Goal: Information Seeking & Learning: Learn about a topic

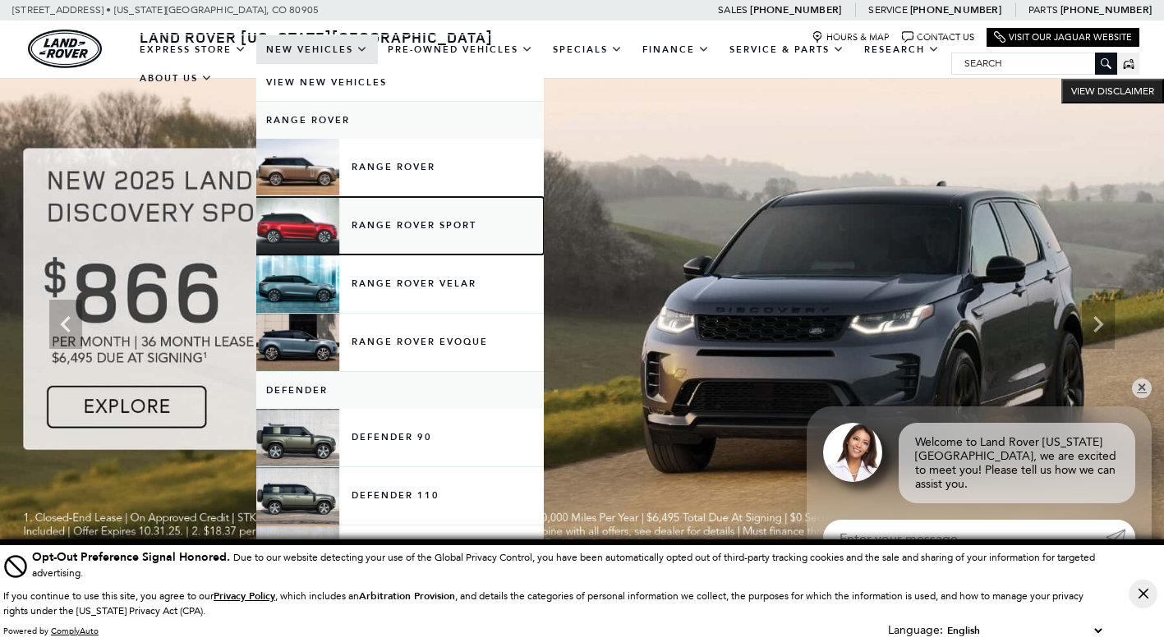
click at [287, 223] on link "Range Rover Sport" at bounding box center [399, 225] width 287 height 57
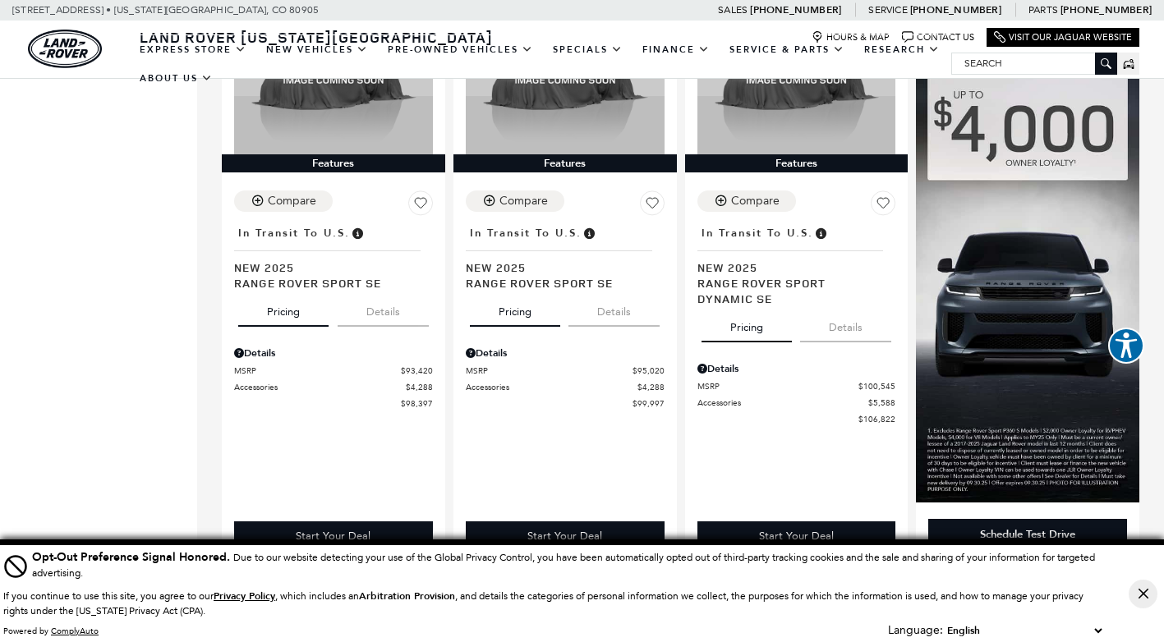
scroll to position [1643, 0]
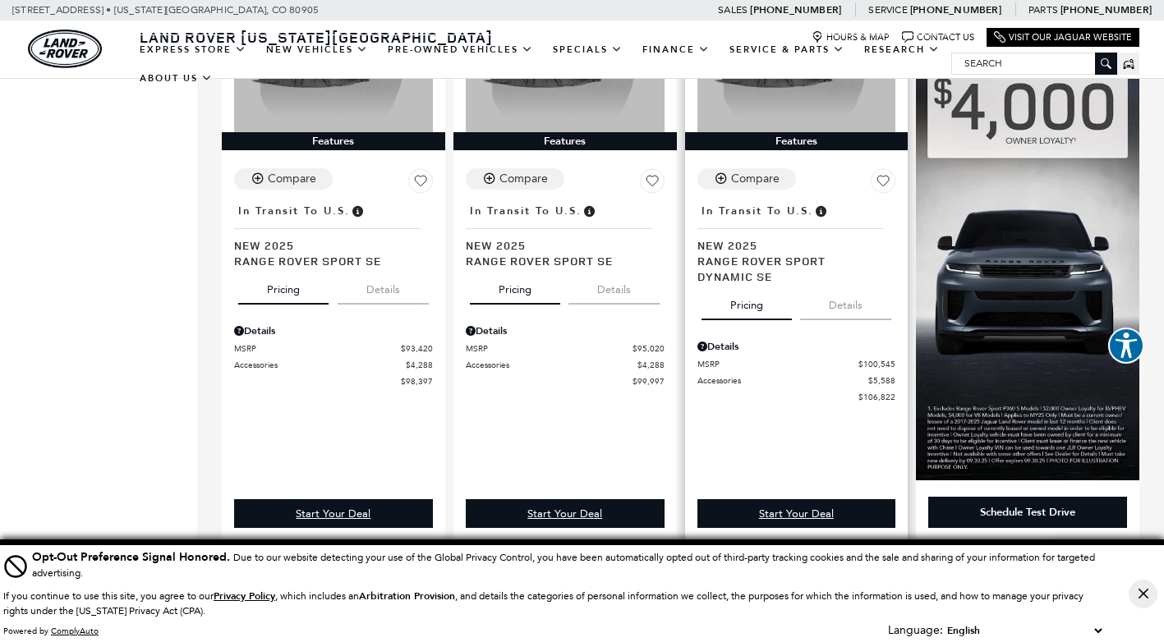
click at [848, 294] on button "Details" at bounding box center [845, 302] width 91 height 36
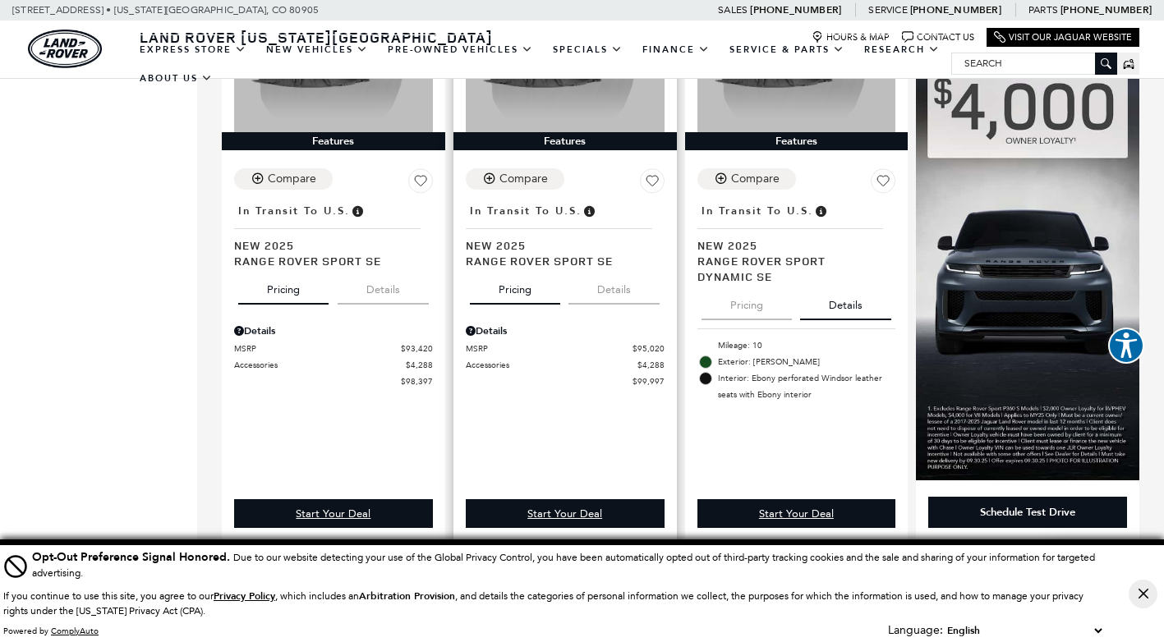
click at [627, 276] on button "Details" at bounding box center [613, 287] width 91 height 36
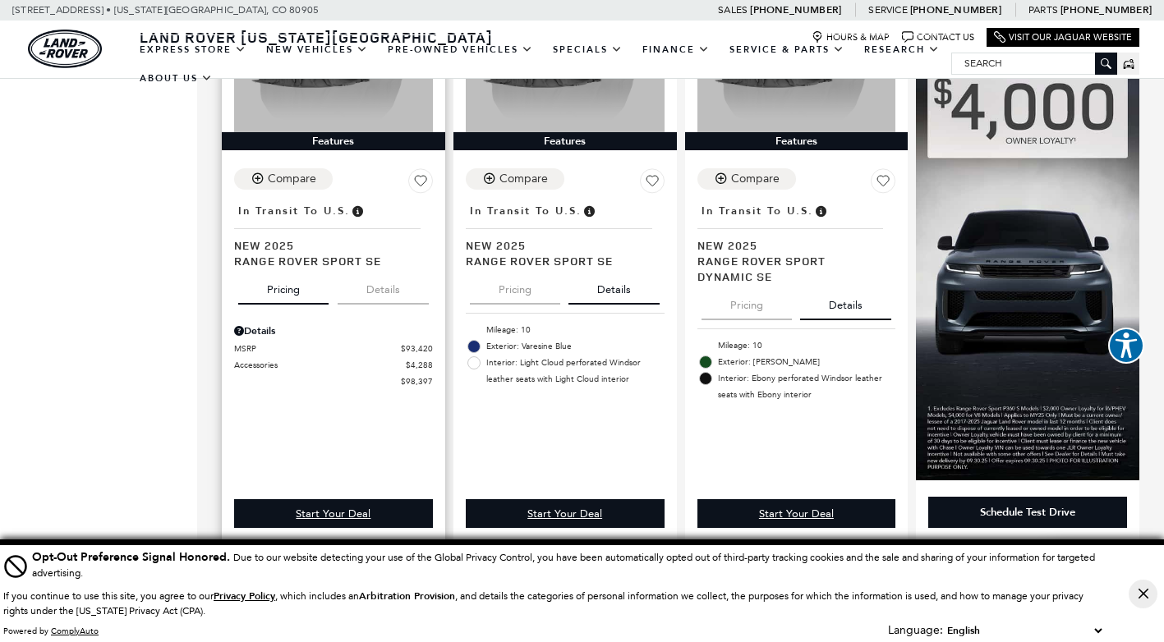
click at [378, 275] on button "Details" at bounding box center [383, 287] width 91 height 36
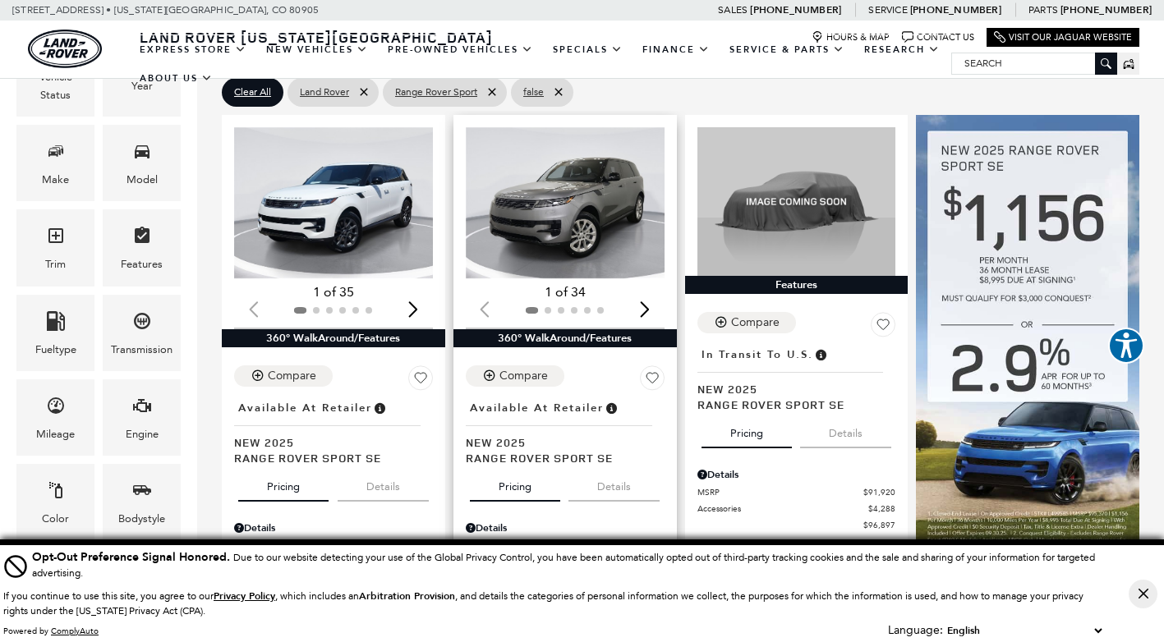
scroll to position [411, 0]
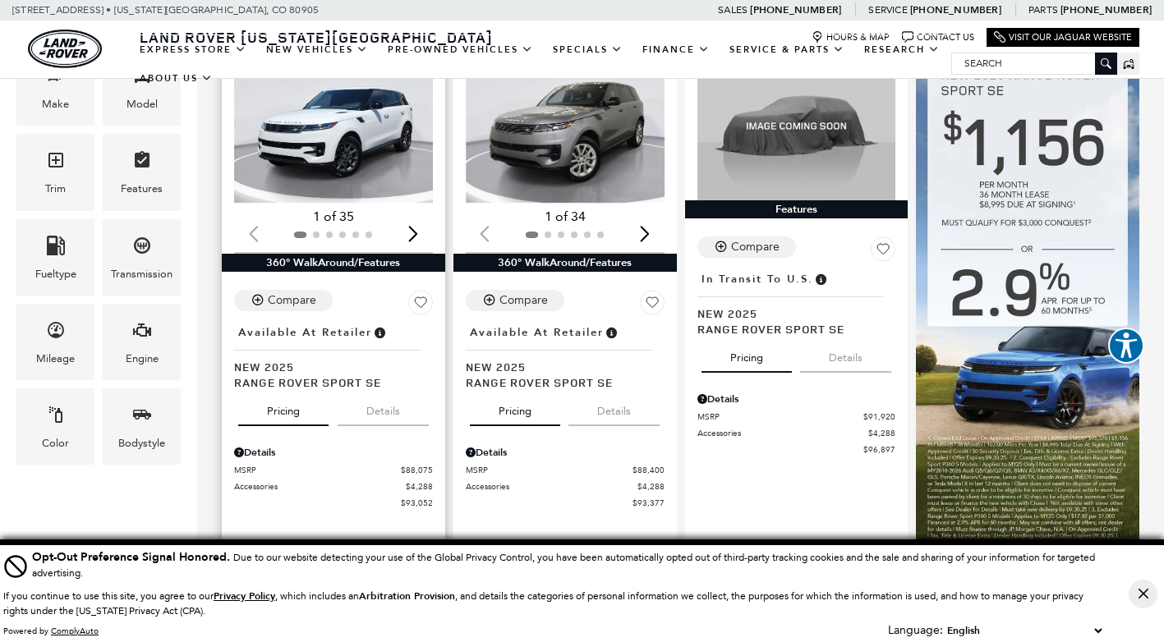
click at [384, 390] on button "Details" at bounding box center [383, 408] width 91 height 36
click at [618, 390] on button "Details" at bounding box center [613, 408] width 91 height 36
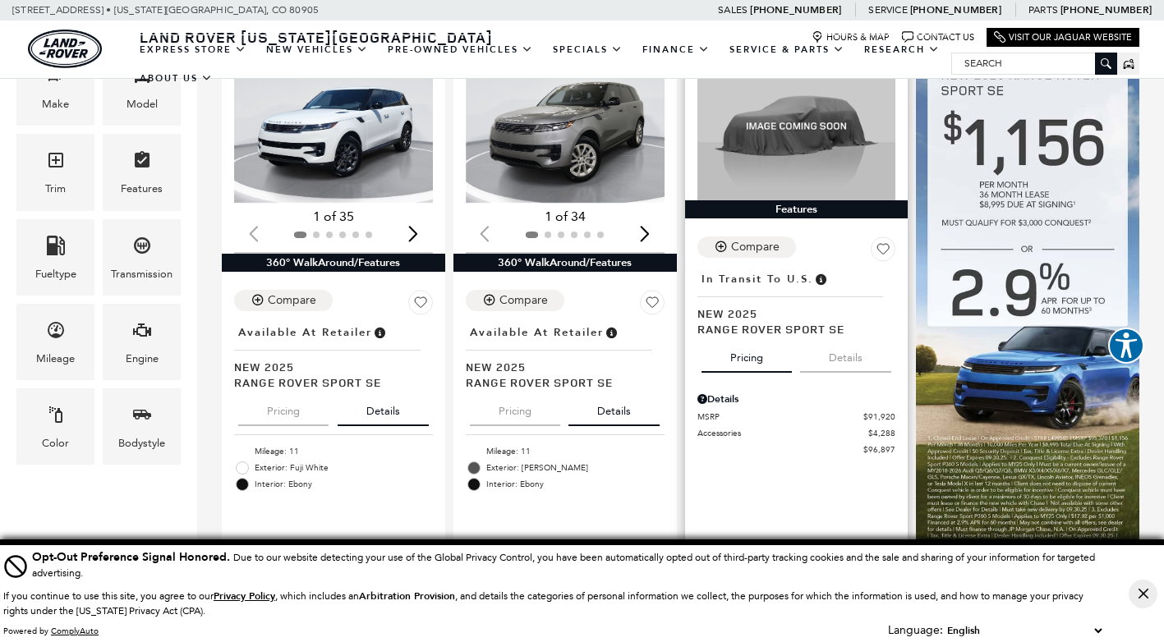
click at [858, 337] on button "Details" at bounding box center [845, 355] width 91 height 36
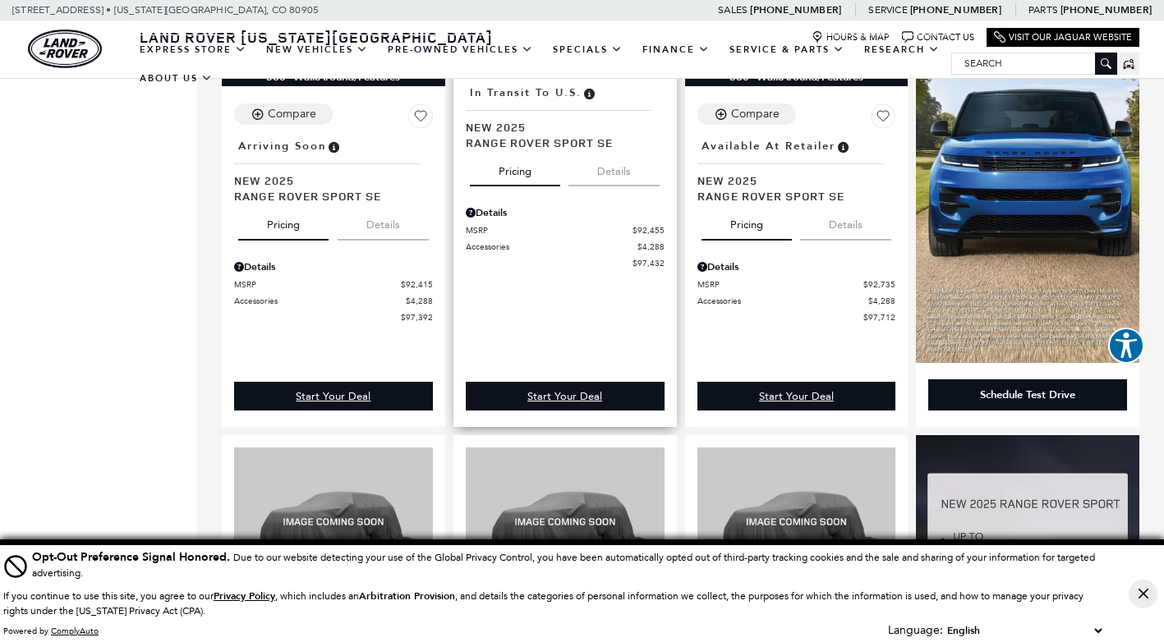
scroll to position [1150, 0]
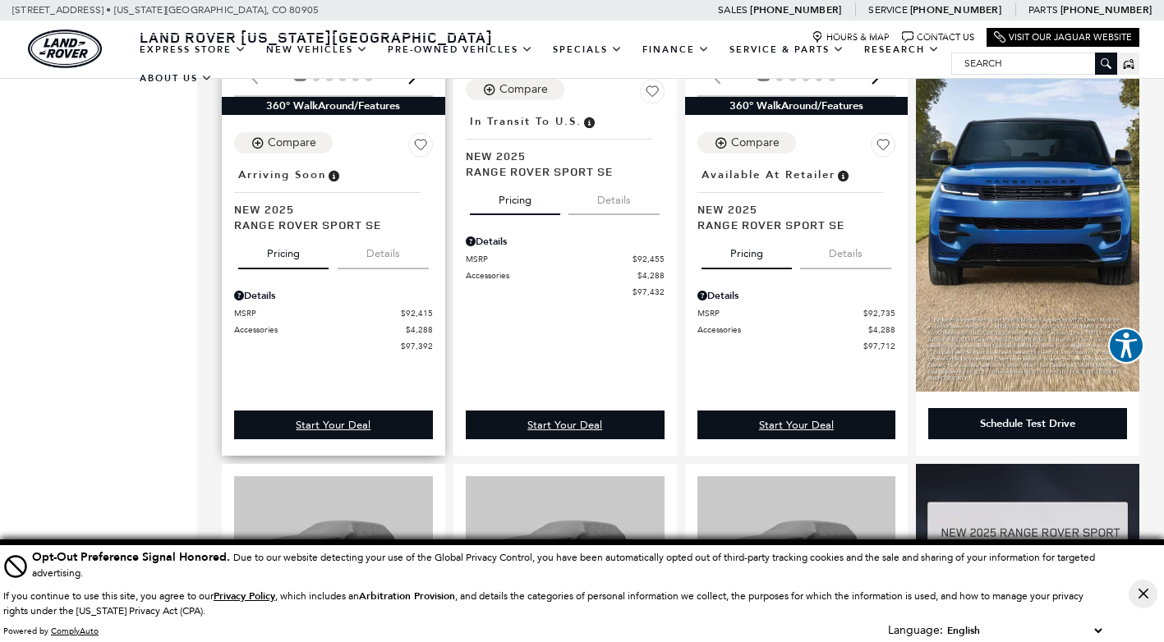
click at [376, 232] on button "Details" at bounding box center [383, 250] width 91 height 36
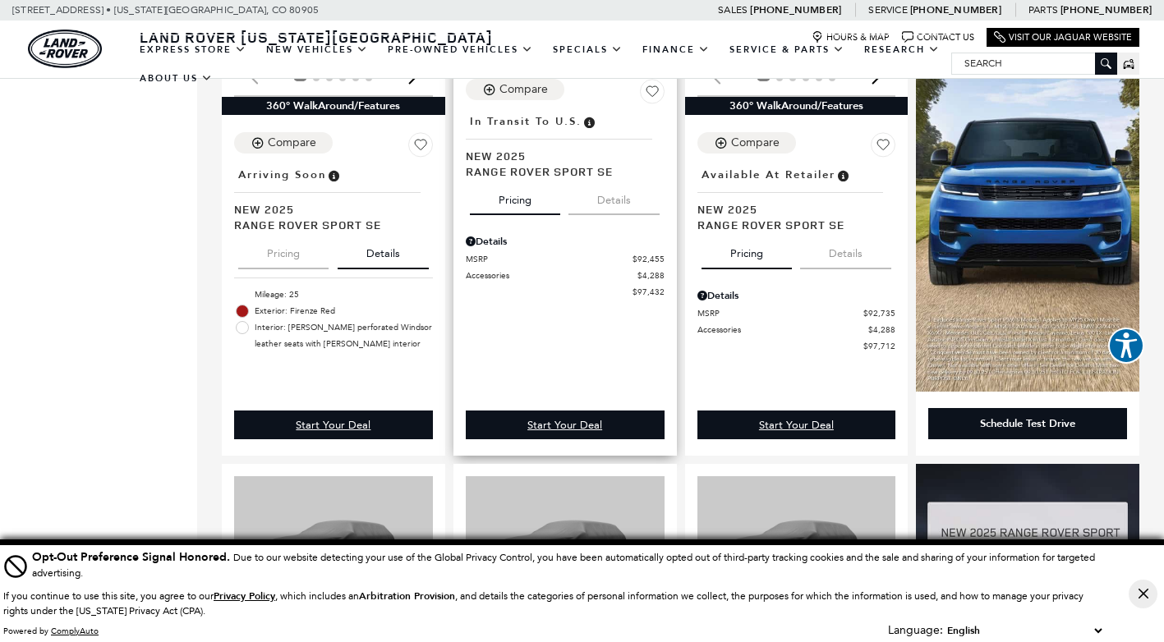
click at [623, 180] on button "Details" at bounding box center [613, 197] width 91 height 36
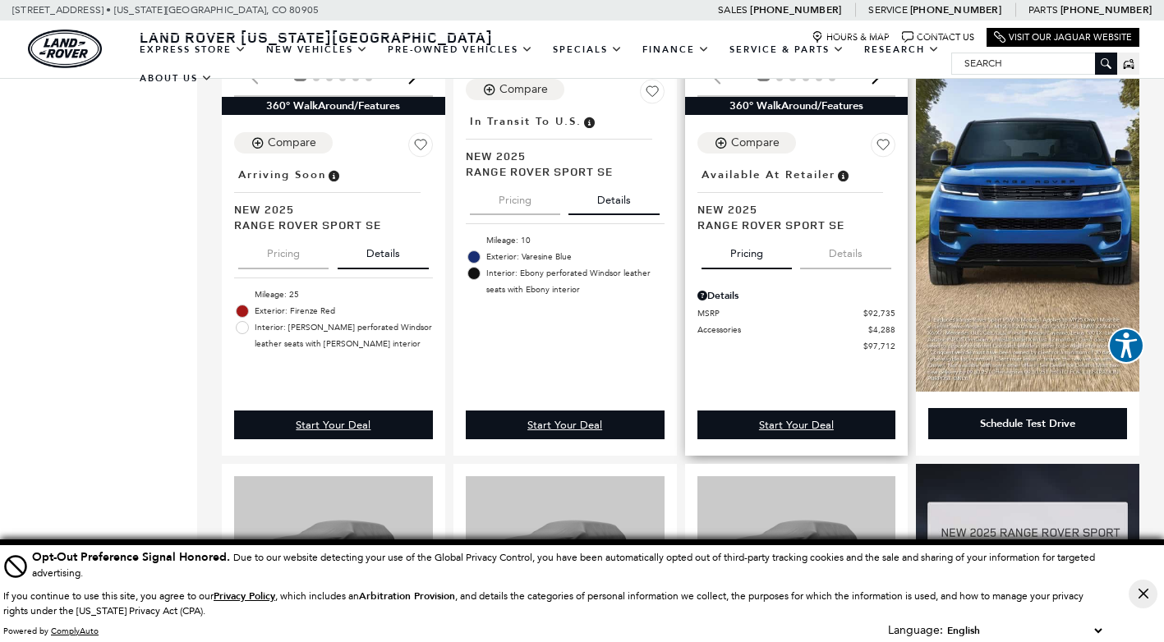
click at [853, 232] on button "Details" at bounding box center [845, 250] width 91 height 36
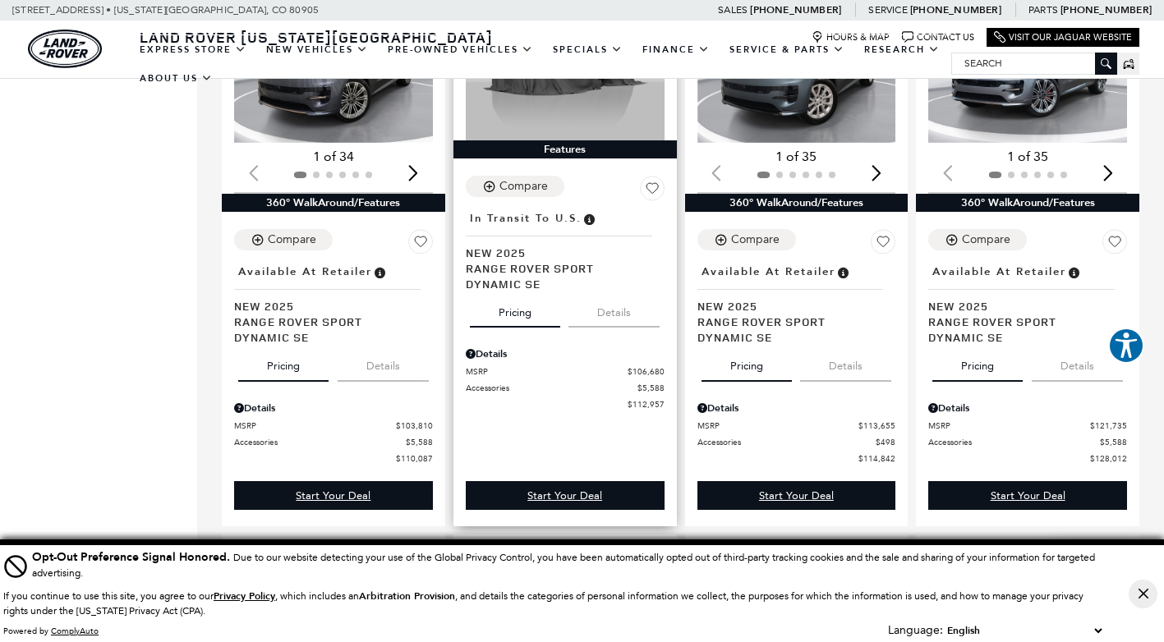
scroll to position [2218, 0]
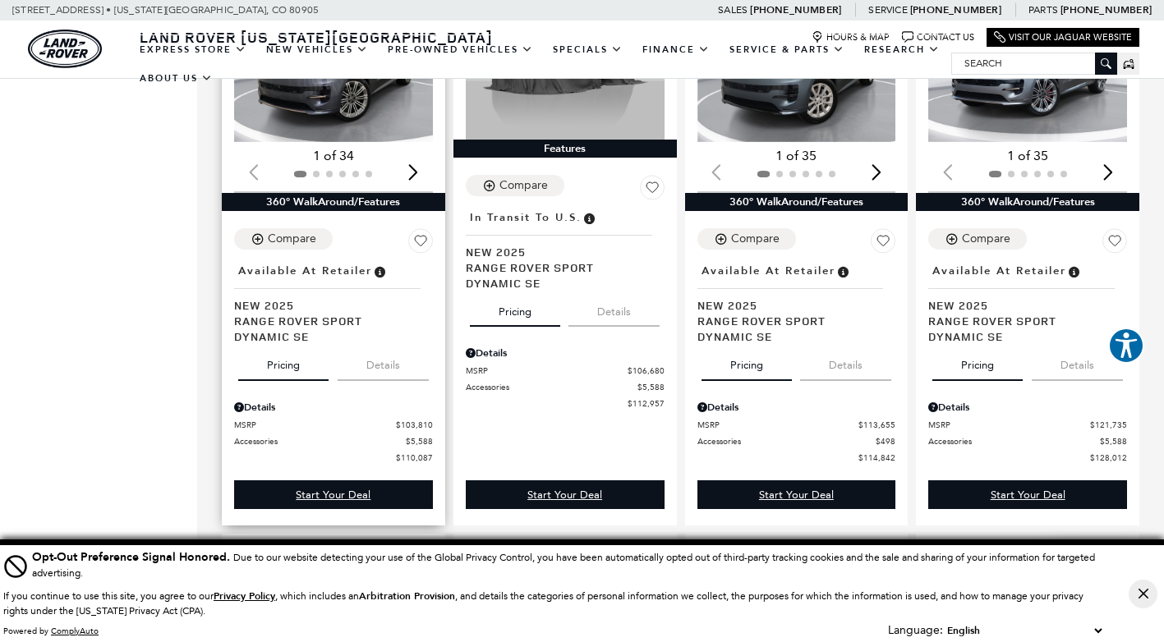
click at [389, 357] on button "Details" at bounding box center [383, 362] width 91 height 36
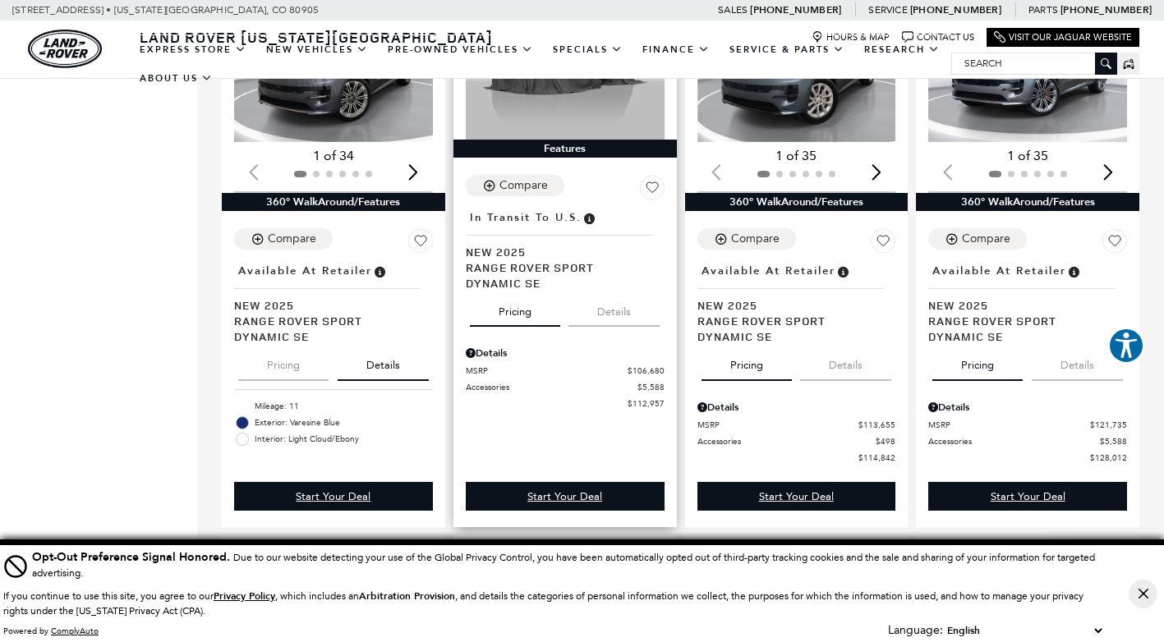
click at [609, 307] on button "Details" at bounding box center [613, 309] width 91 height 36
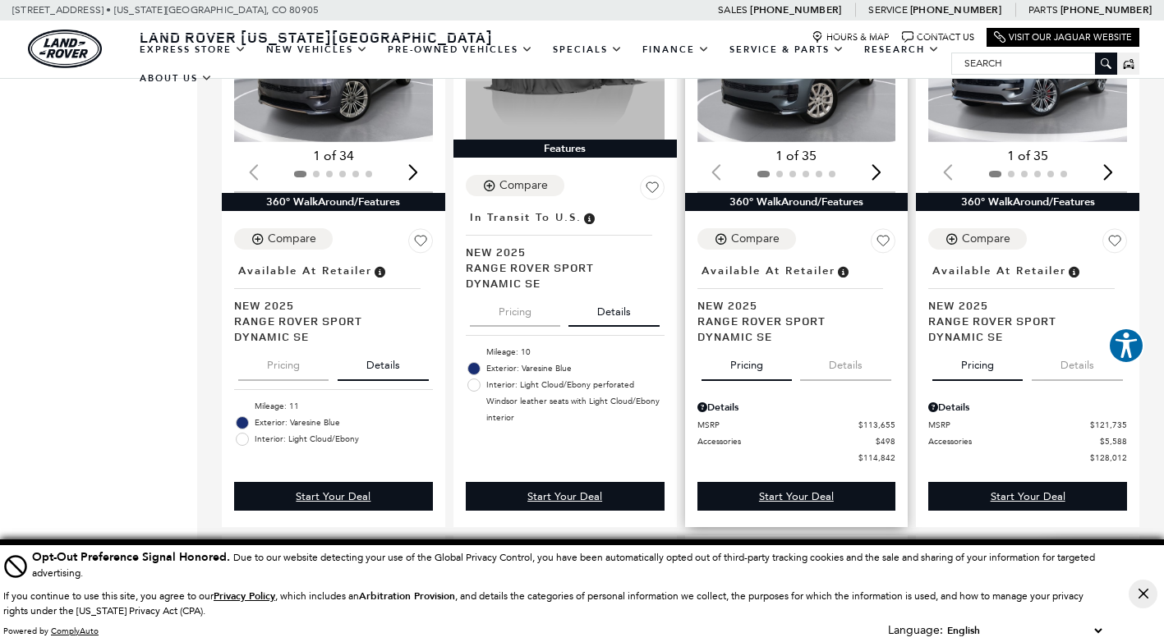
click at [844, 357] on button "Details" at bounding box center [845, 362] width 91 height 36
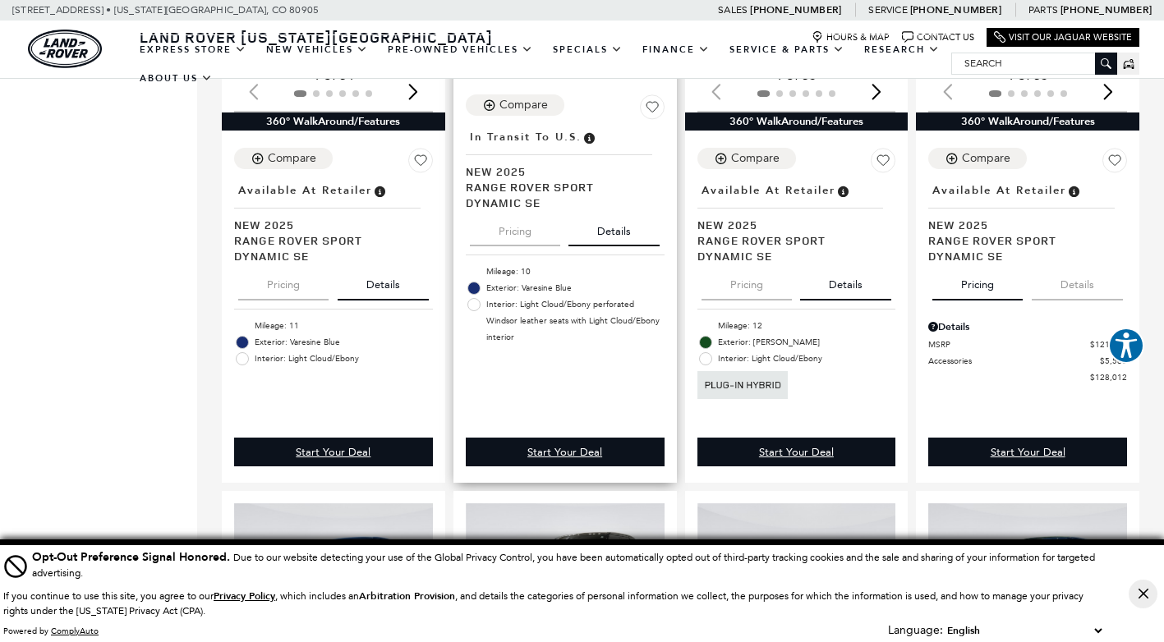
scroll to position [2300, 0]
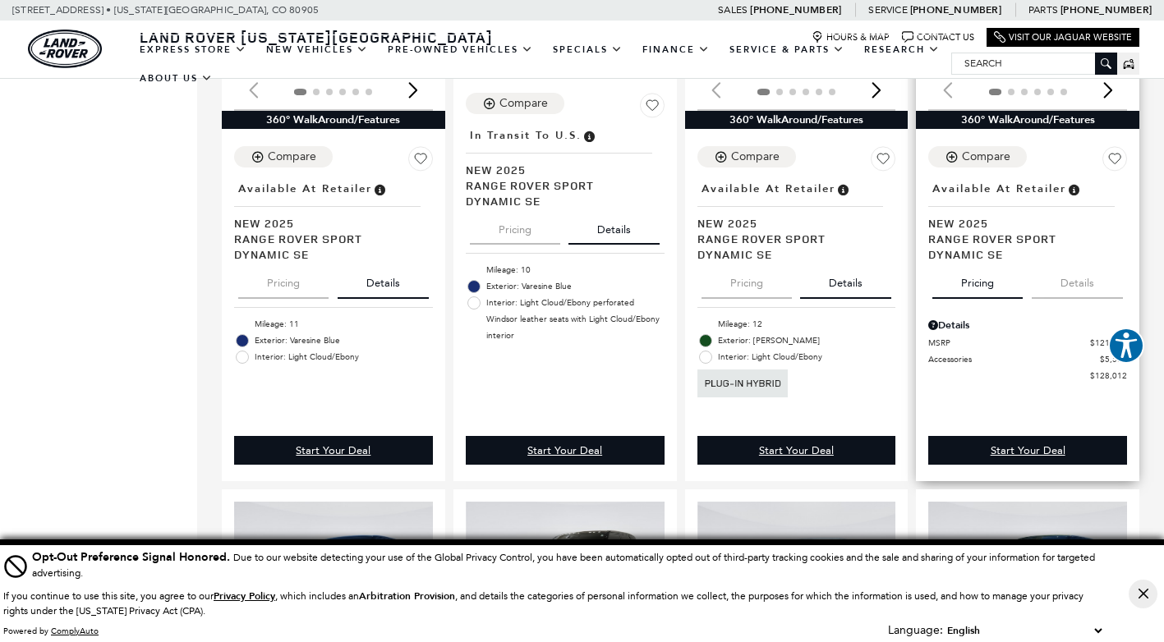
click at [1088, 272] on button "Details" at bounding box center [1077, 280] width 91 height 36
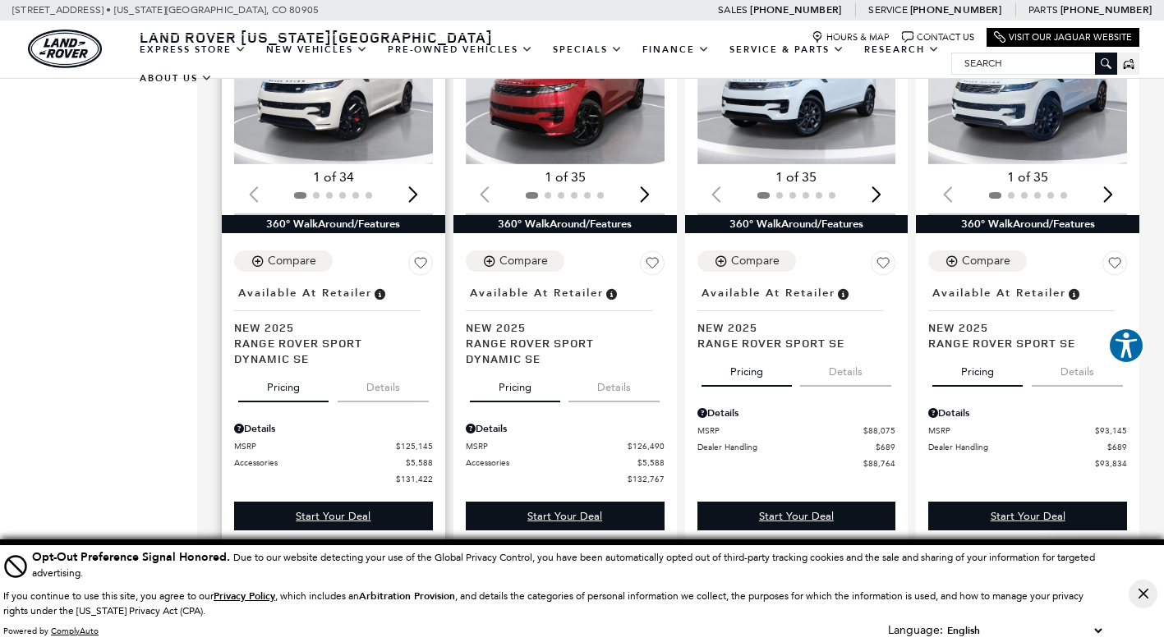
scroll to position [2875, 0]
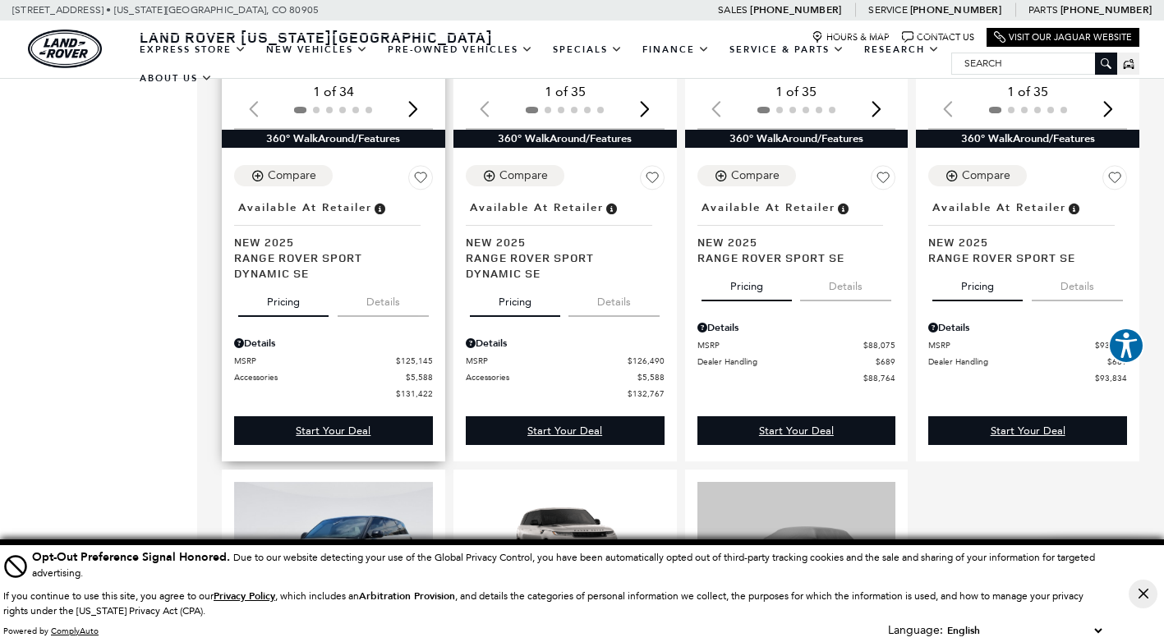
click at [387, 292] on button "Details" at bounding box center [383, 299] width 91 height 36
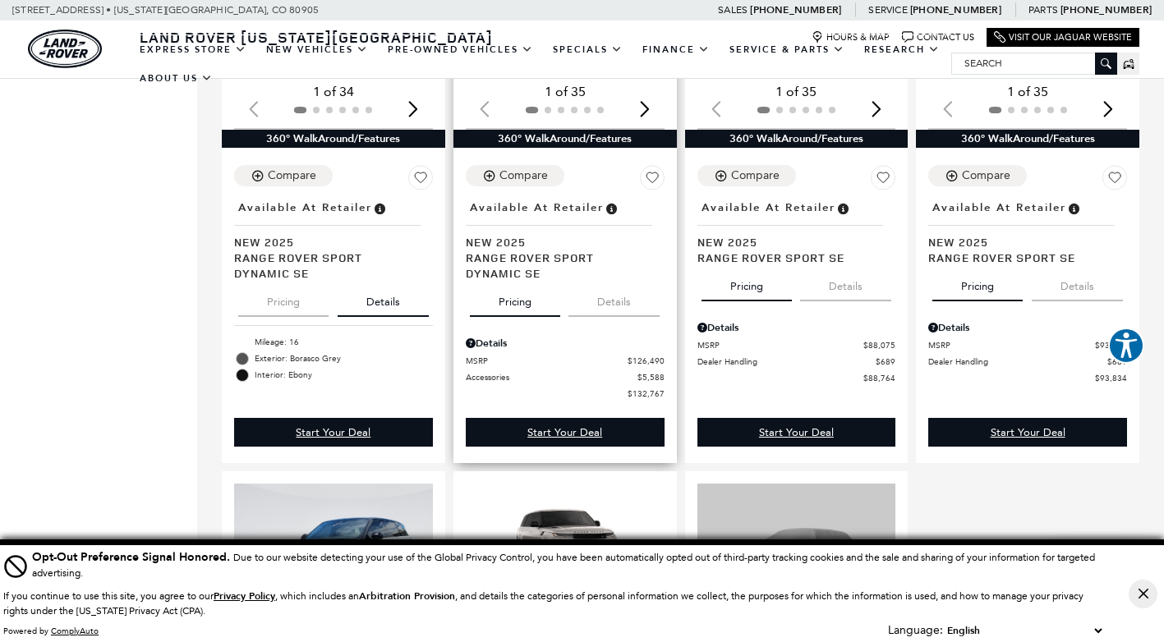
click at [613, 292] on button "Details" at bounding box center [613, 299] width 91 height 36
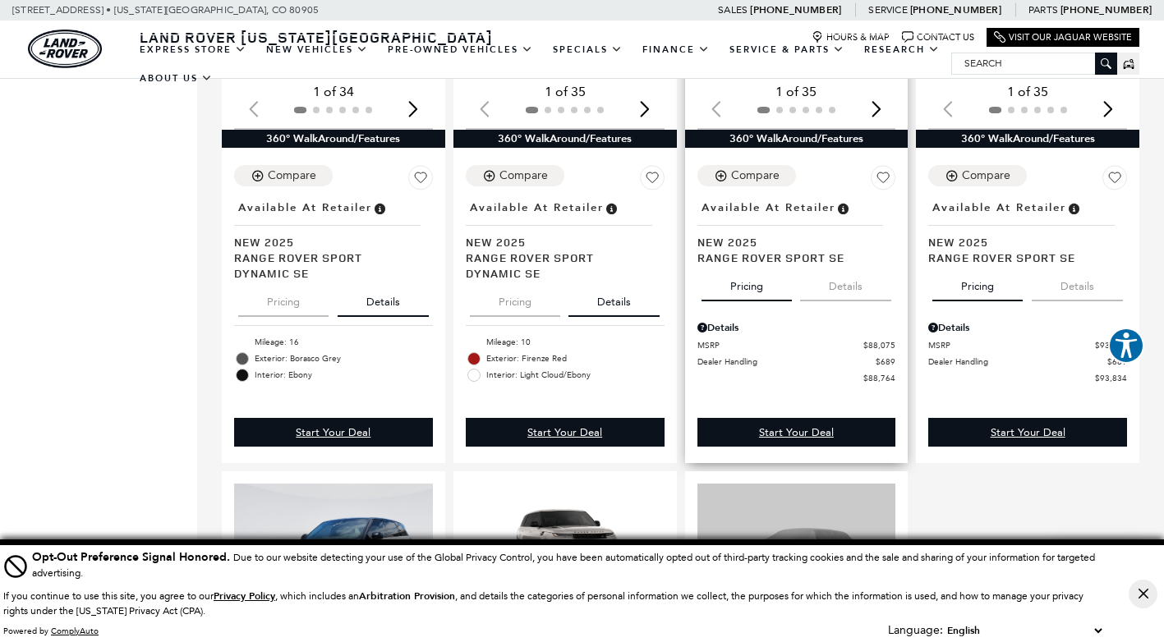
click at [856, 278] on button "Details" at bounding box center [845, 283] width 91 height 36
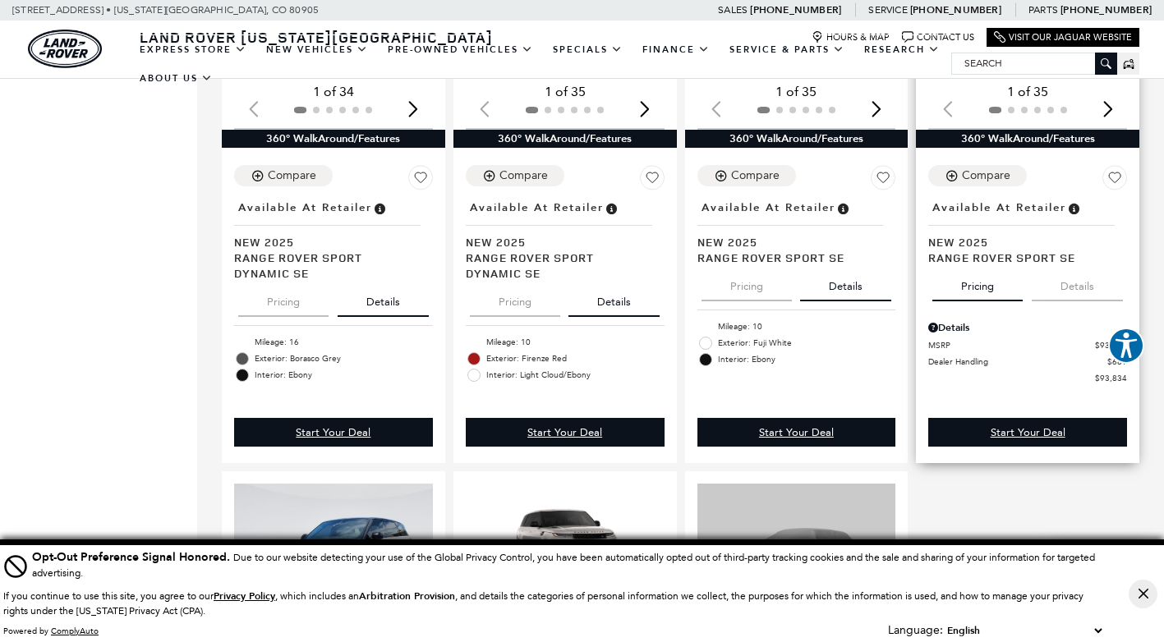
click at [1087, 275] on button "Details" at bounding box center [1077, 283] width 91 height 36
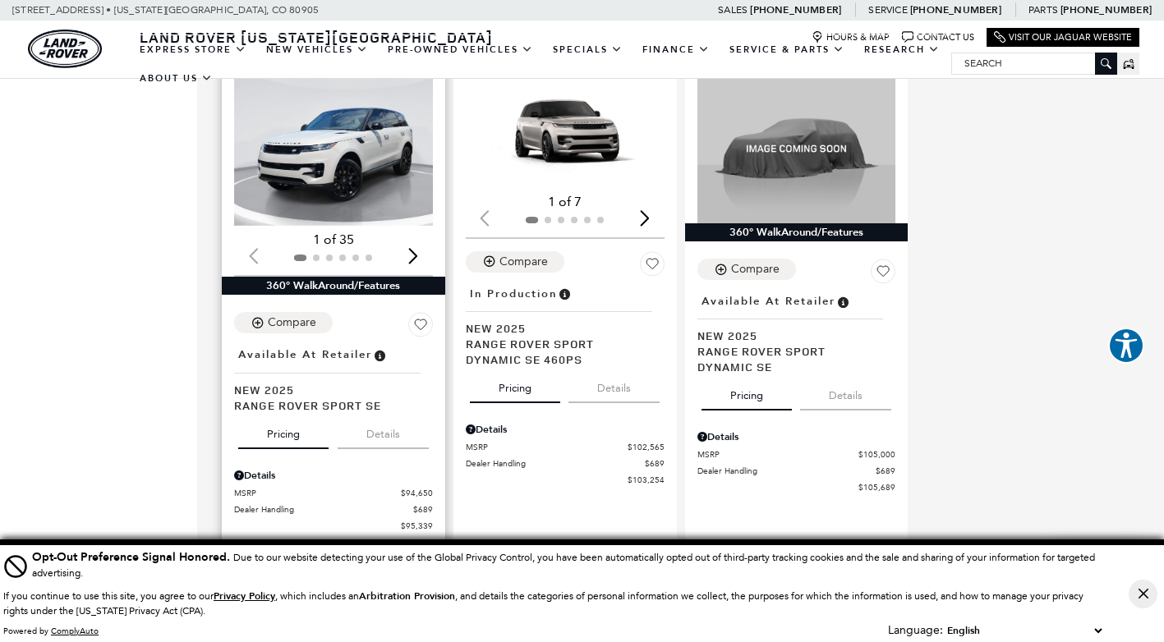
scroll to position [3285, 0]
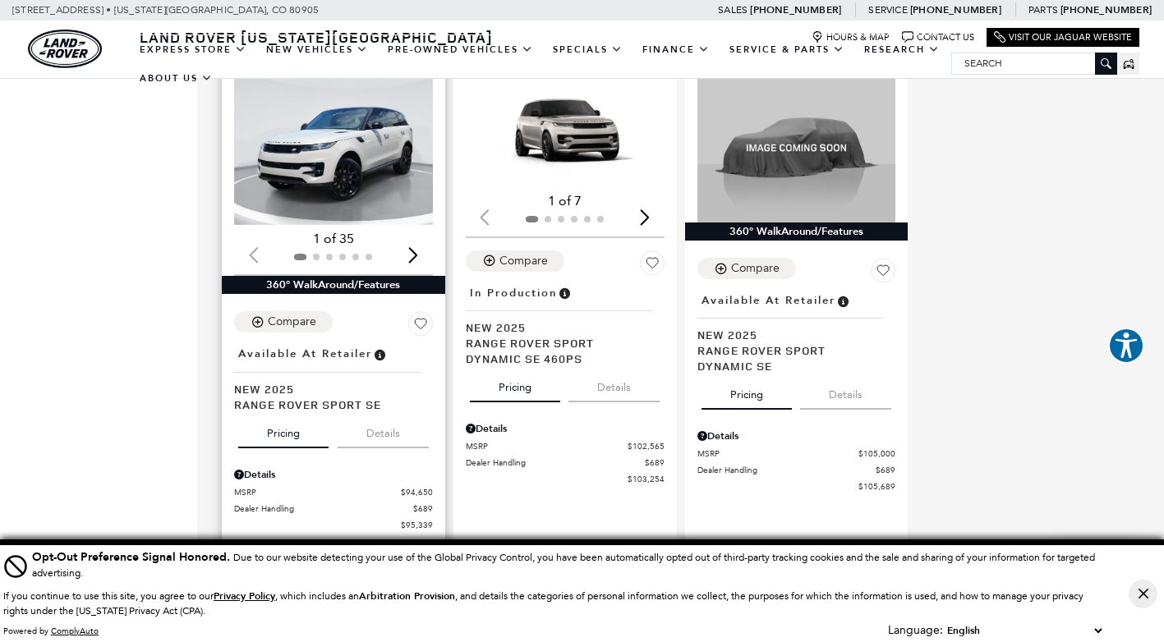
click at [384, 423] on button "Details" at bounding box center [383, 430] width 91 height 36
click at [628, 379] on button "Details" at bounding box center [613, 384] width 91 height 36
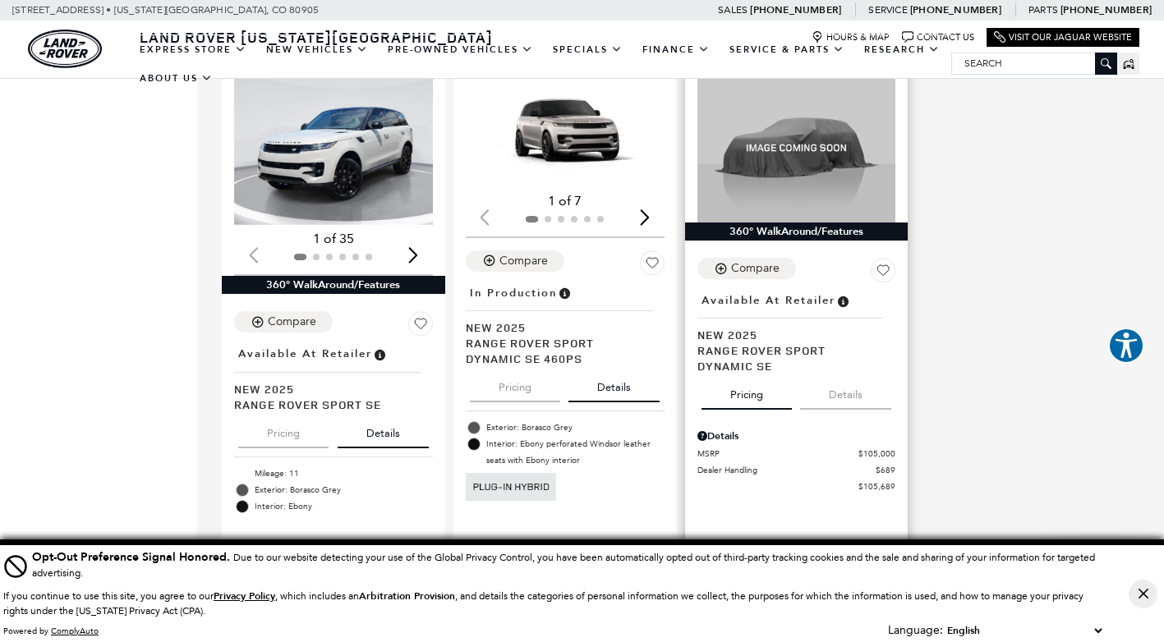
click at [858, 389] on button "Details" at bounding box center [845, 392] width 91 height 36
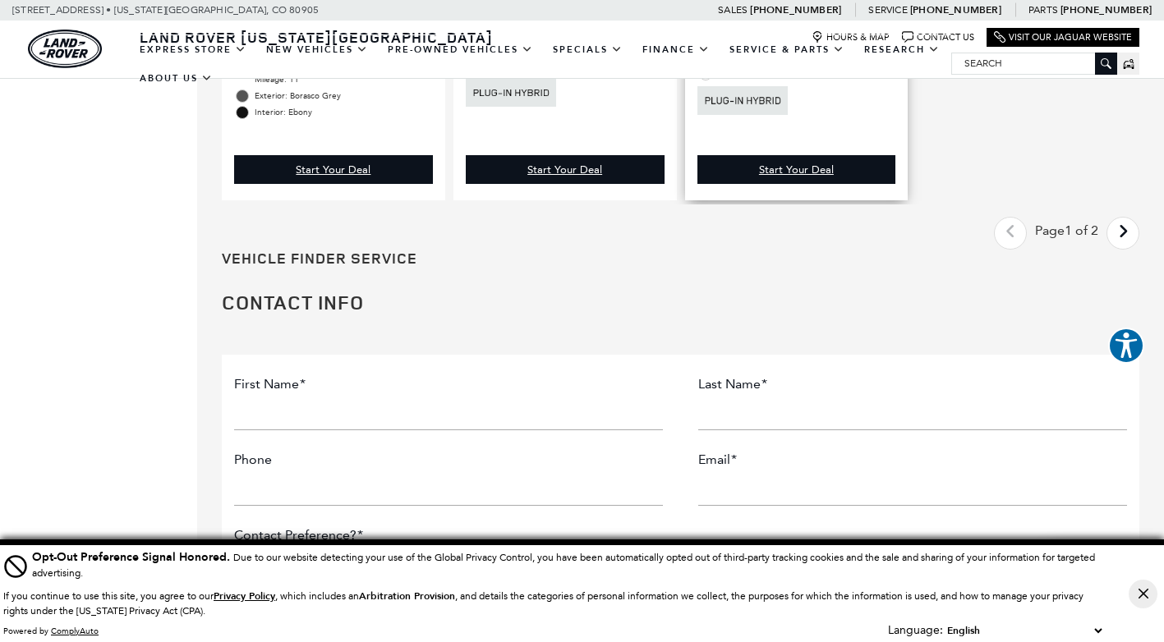
scroll to position [3696, 0]
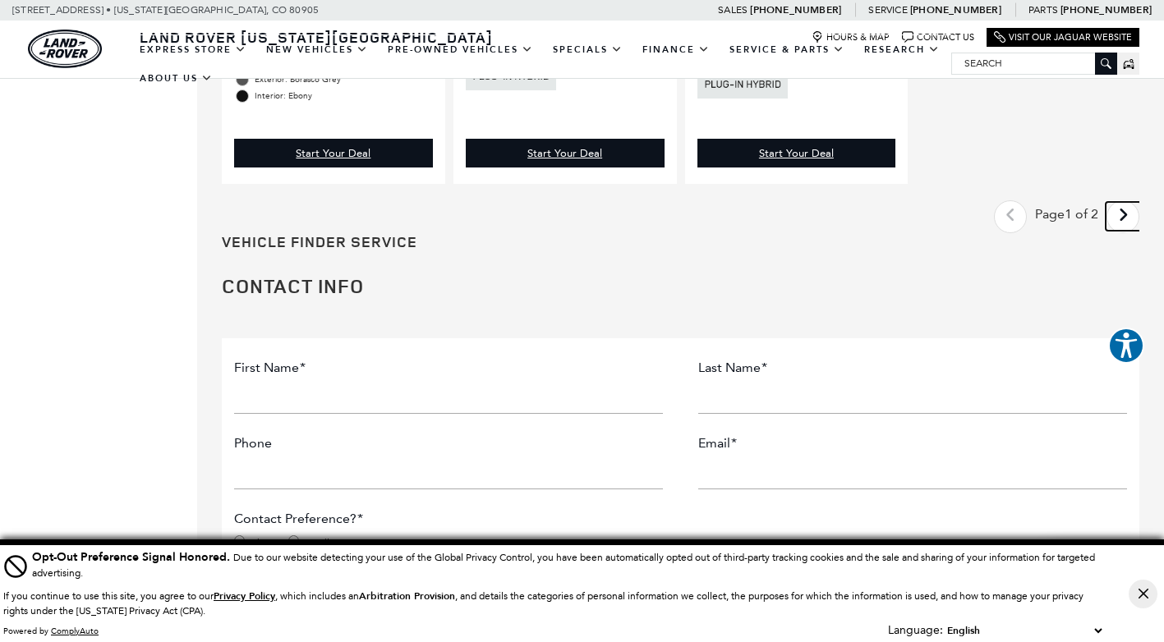
drag, startPoint x: 1132, startPoint y: 198, endPoint x: 1111, endPoint y: 224, distance: 33.4
click at [1129, 202] on icon "next page" at bounding box center [1123, 215] width 11 height 26
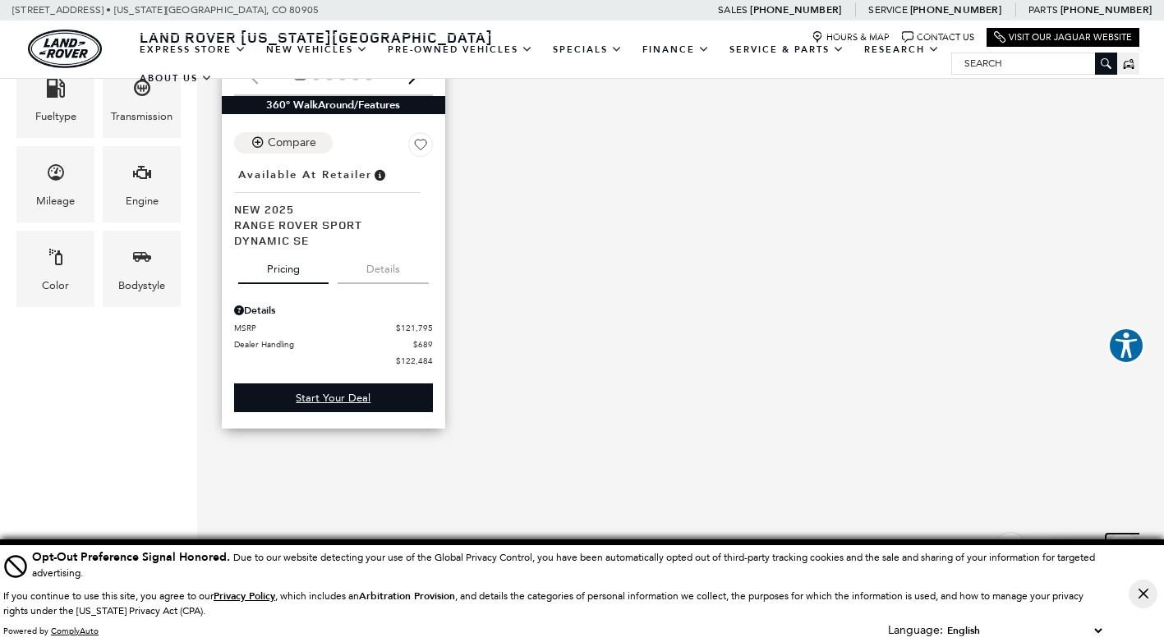
scroll to position [575, 0]
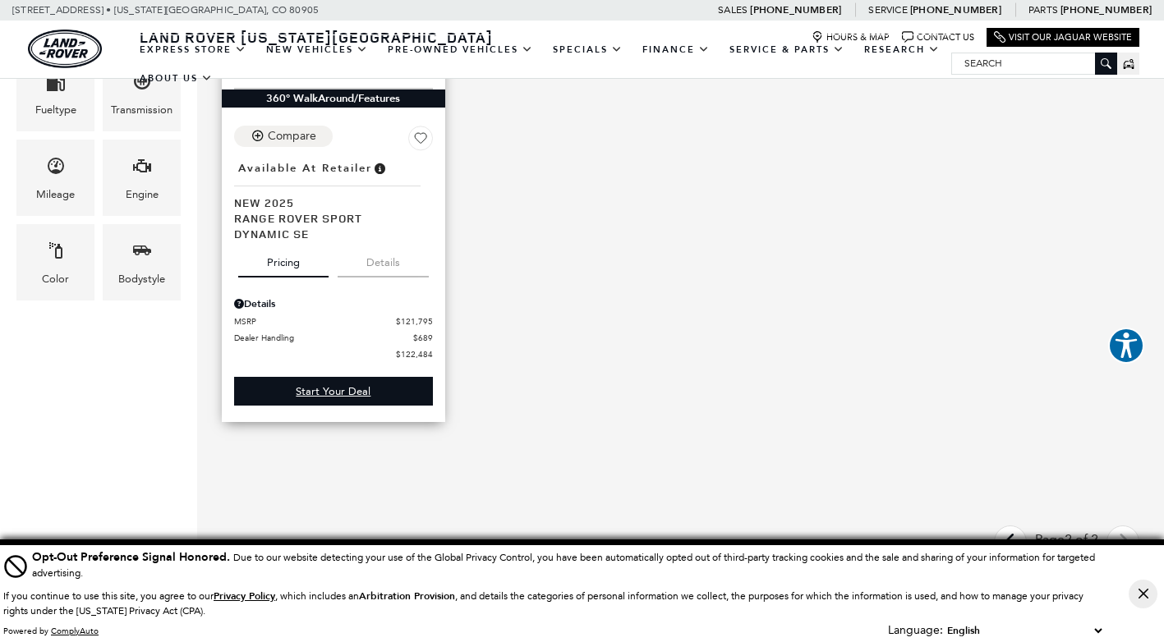
click at [389, 241] on button "Details" at bounding box center [383, 259] width 91 height 36
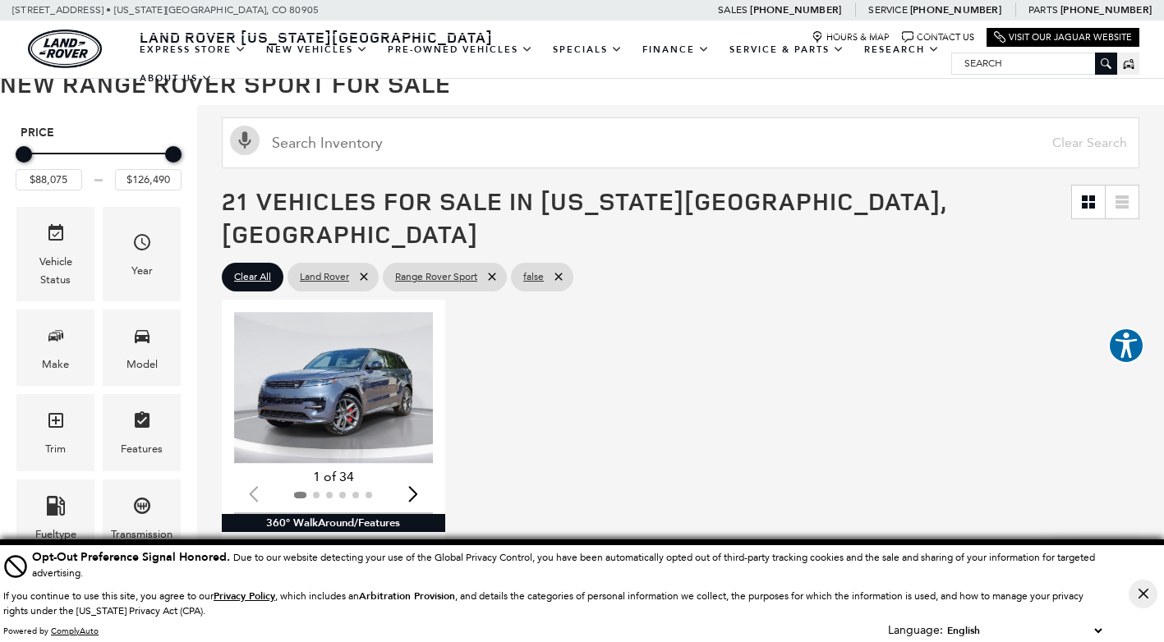
scroll to position [0, 0]
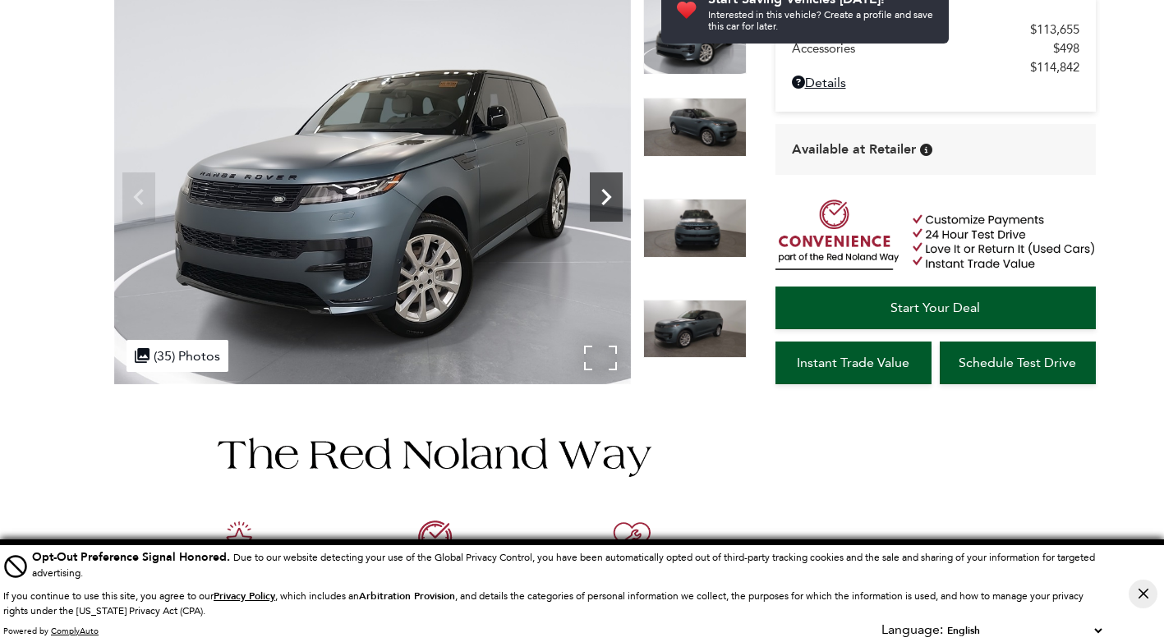
click at [603, 203] on icon "Next" at bounding box center [606, 197] width 10 height 16
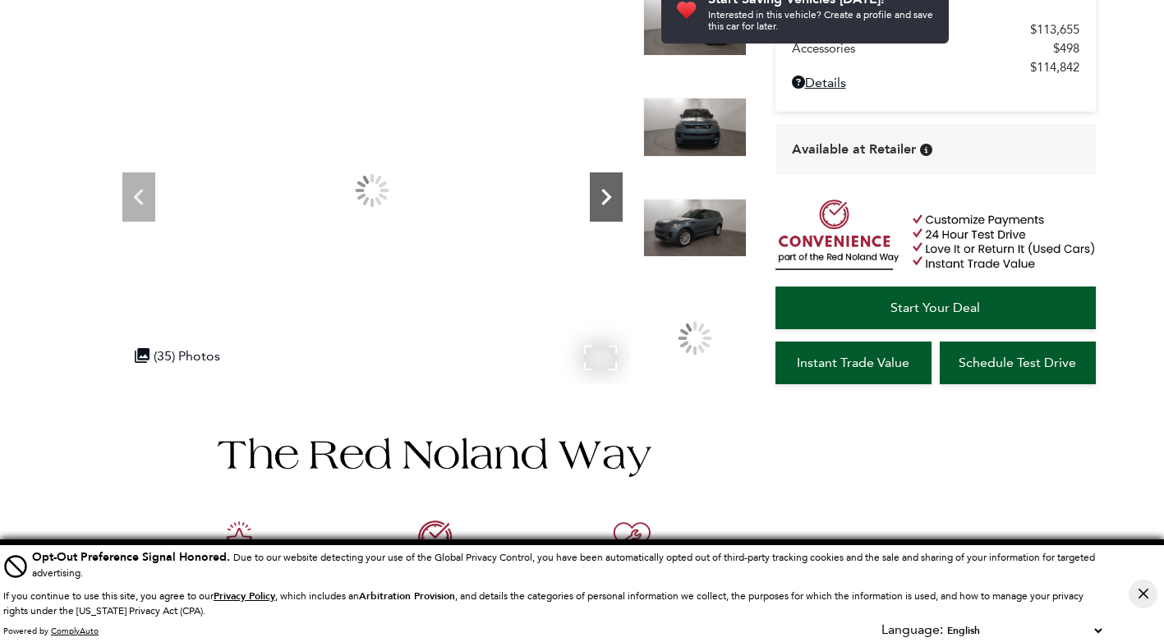
click at [603, 203] on icon "Next" at bounding box center [606, 197] width 10 height 16
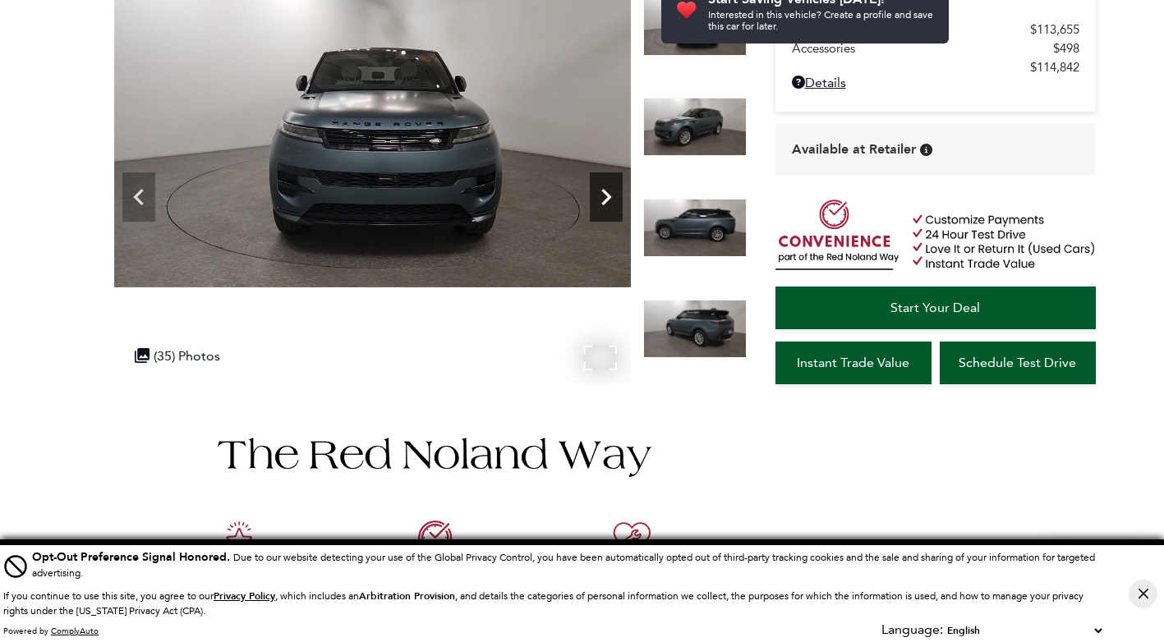
click at [603, 203] on icon "Next" at bounding box center [606, 197] width 10 height 16
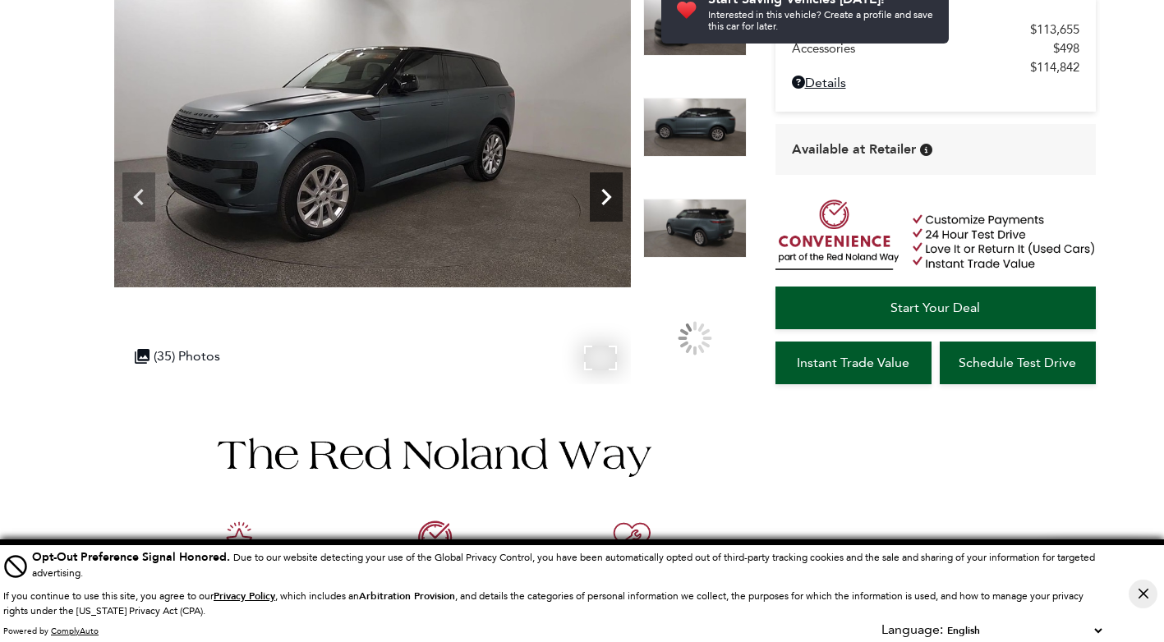
click at [603, 203] on icon "Next" at bounding box center [606, 197] width 10 height 16
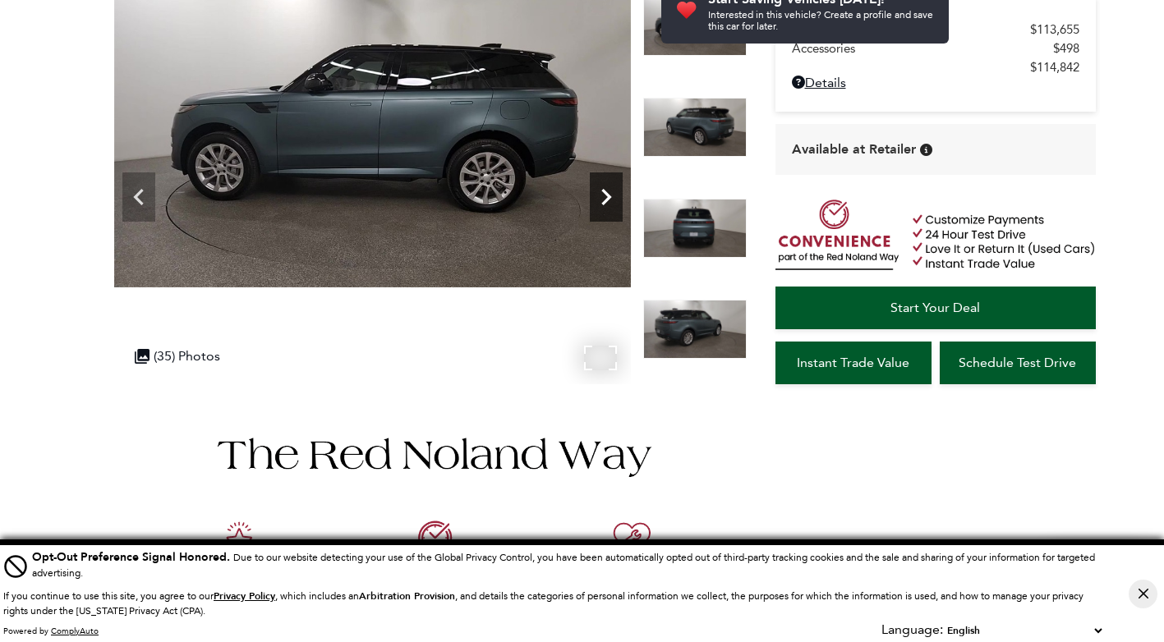
click at [603, 203] on icon "Next" at bounding box center [606, 197] width 10 height 16
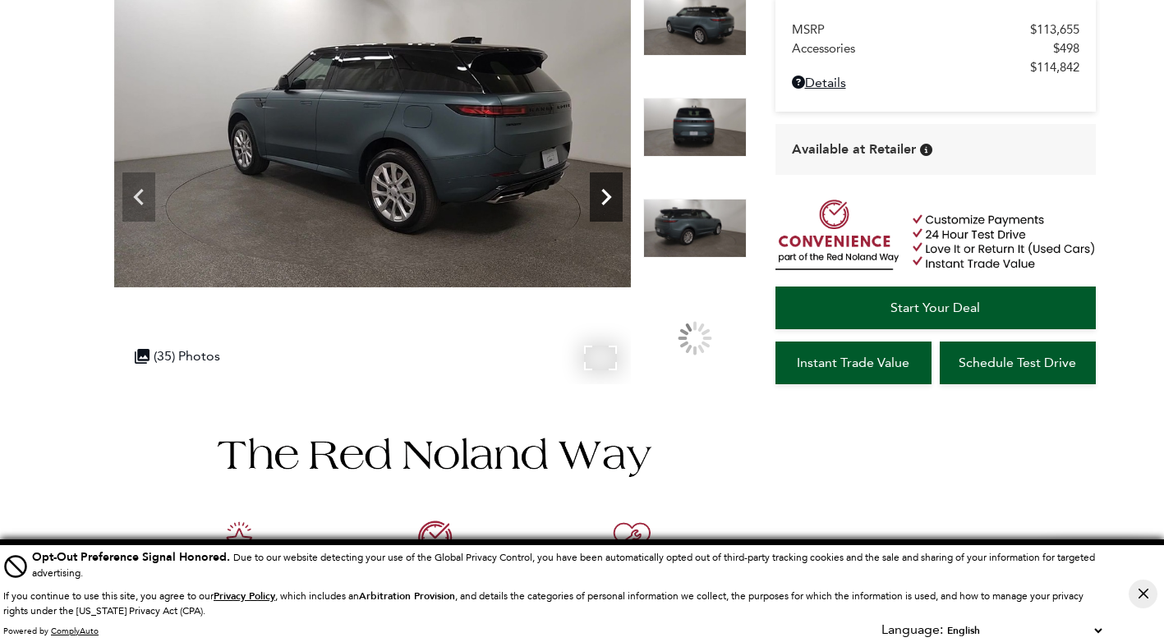
click at [603, 203] on icon "Next" at bounding box center [606, 197] width 10 height 16
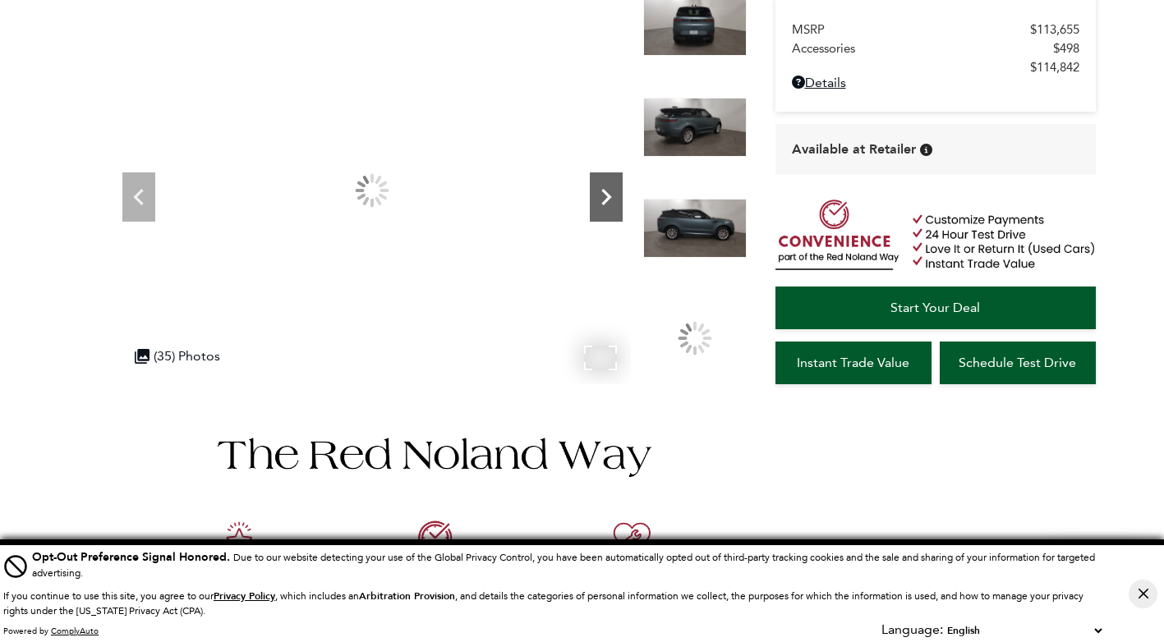
click at [603, 203] on icon "Next" at bounding box center [606, 197] width 10 height 16
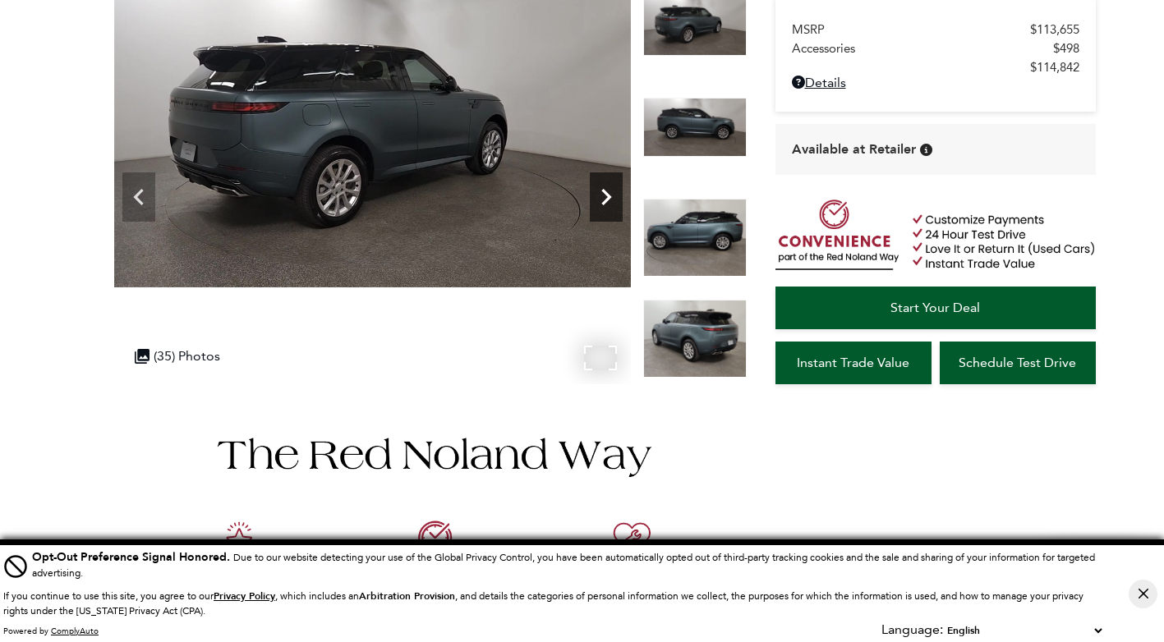
click at [603, 203] on icon "Next" at bounding box center [606, 197] width 10 height 16
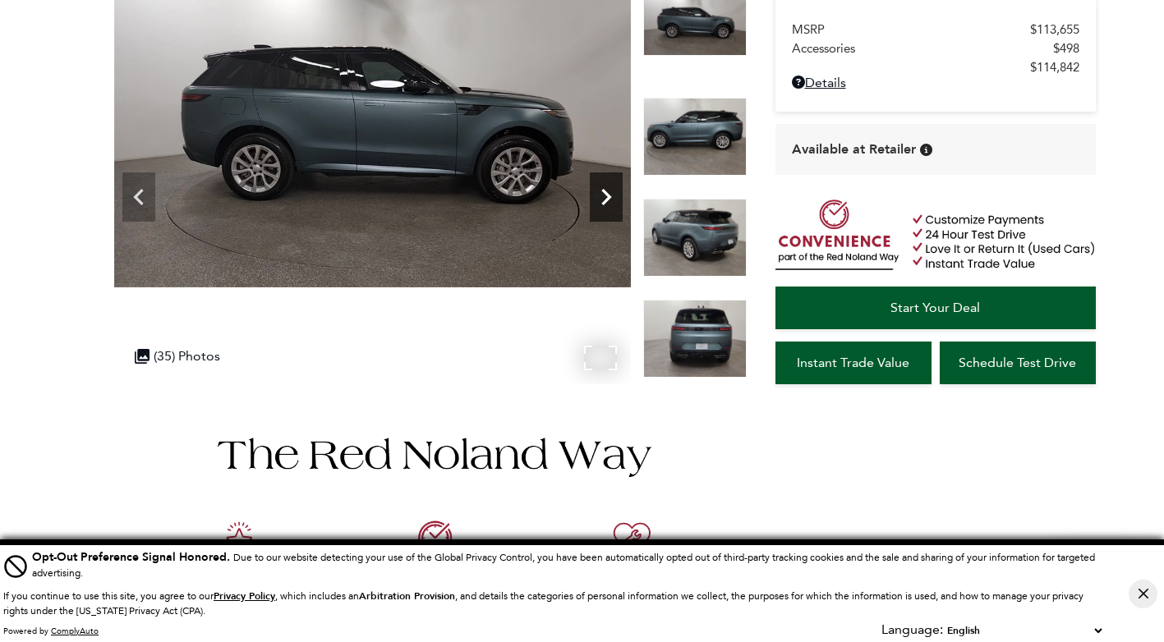
click at [603, 203] on icon "Next" at bounding box center [606, 197] width 10 height 16
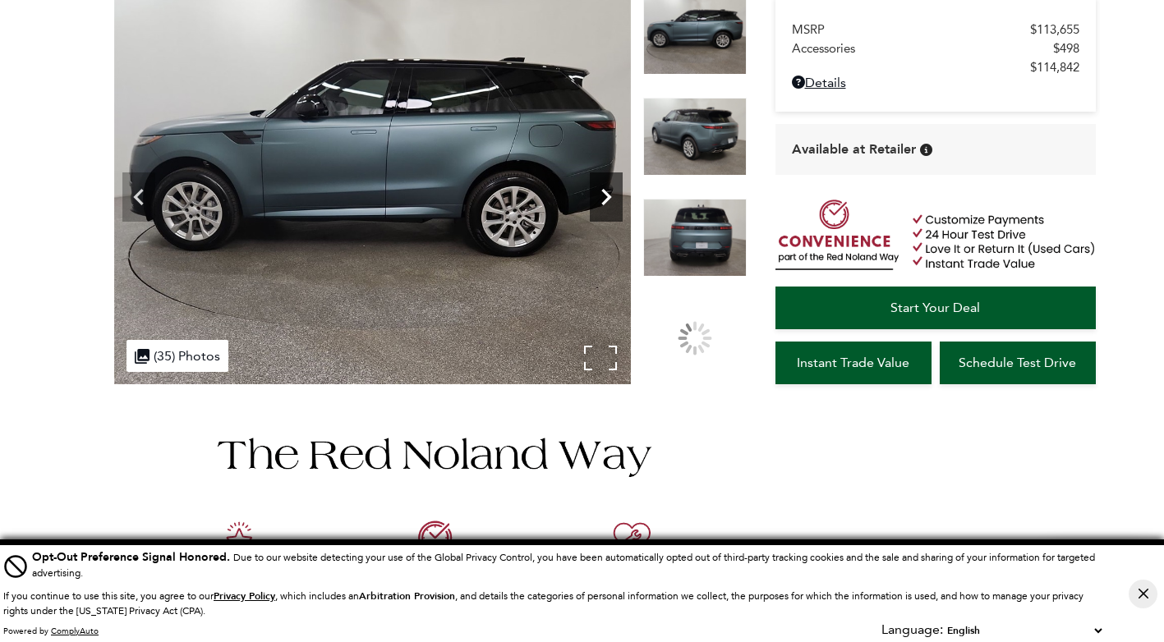
click at [603, 203] on icon "Next" at bounding box center [606, 197] width 10 height 16
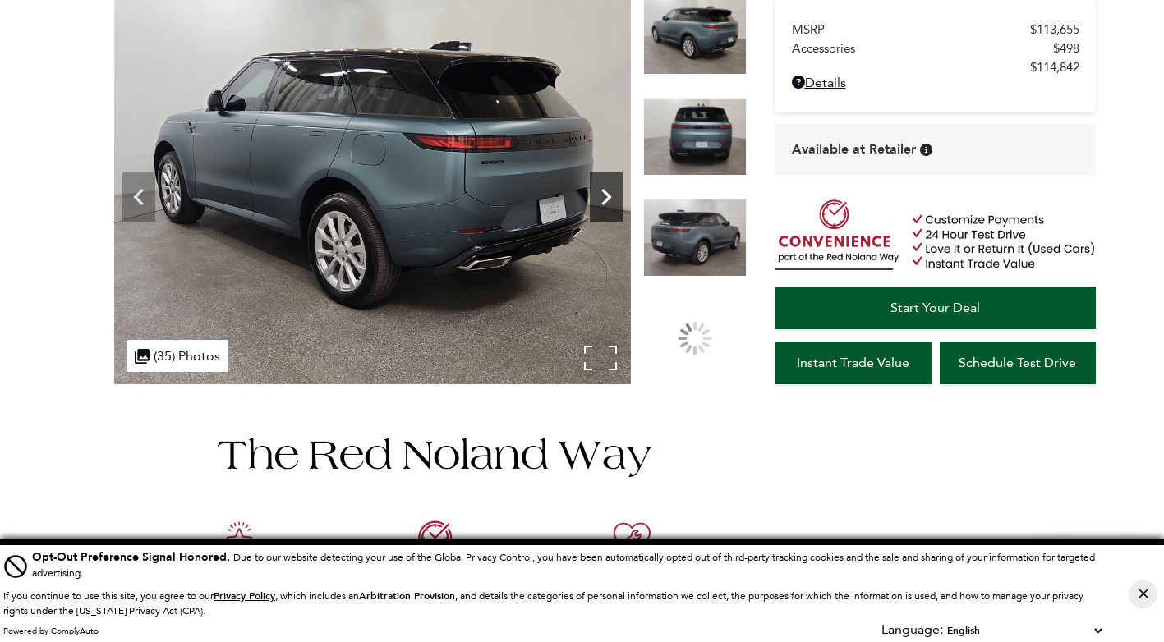
click at [603, 203] on icon "Next" at bounding box center [606, 197] width 10 height 16
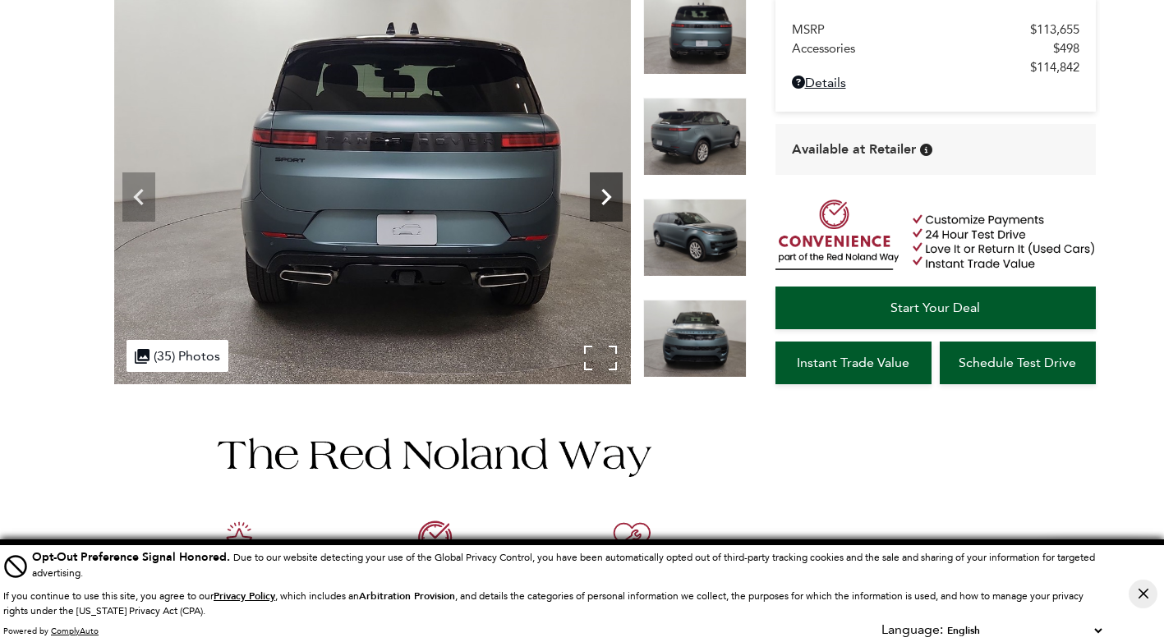
click at [603, 203] on icon "Next" at bounding box center [606, 197] width 10 height 16
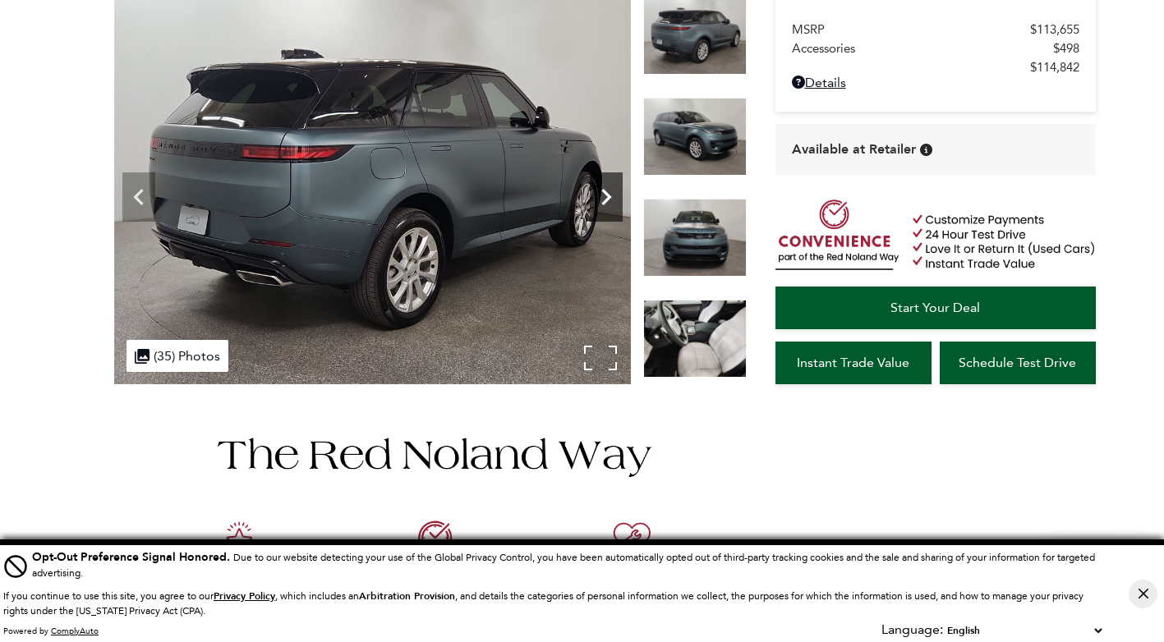
click at [603, 203] on icon "Next" at bounding box center [606, 197] width 10 height 16
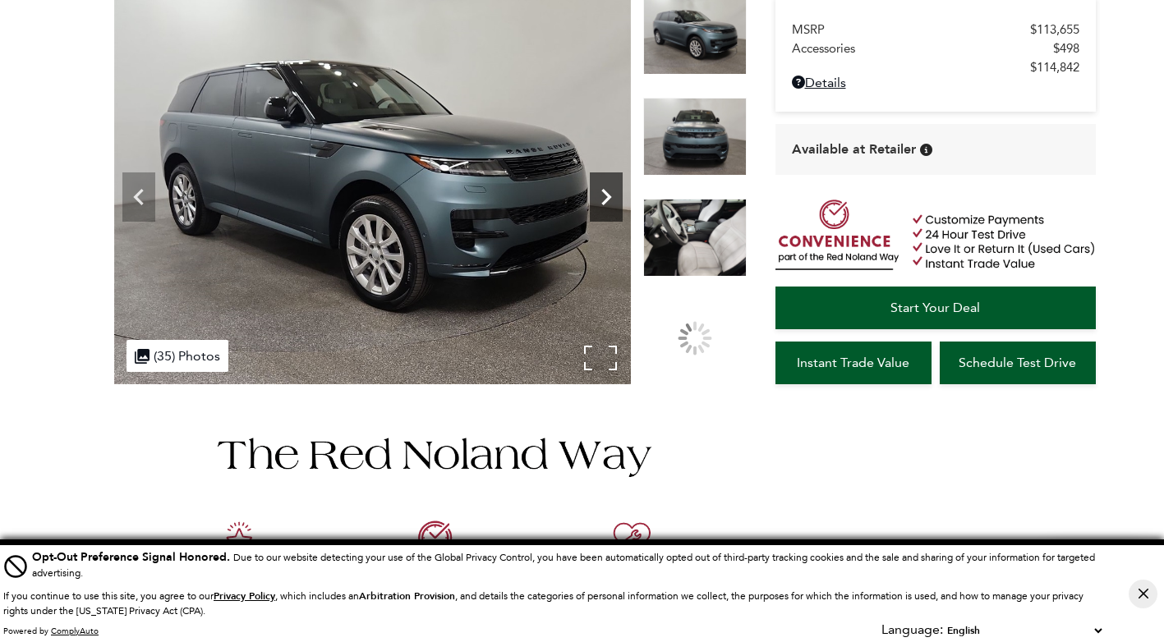
click at [603, 203] on icon "Next" at bounding box center [606, 197] width 10 height 16
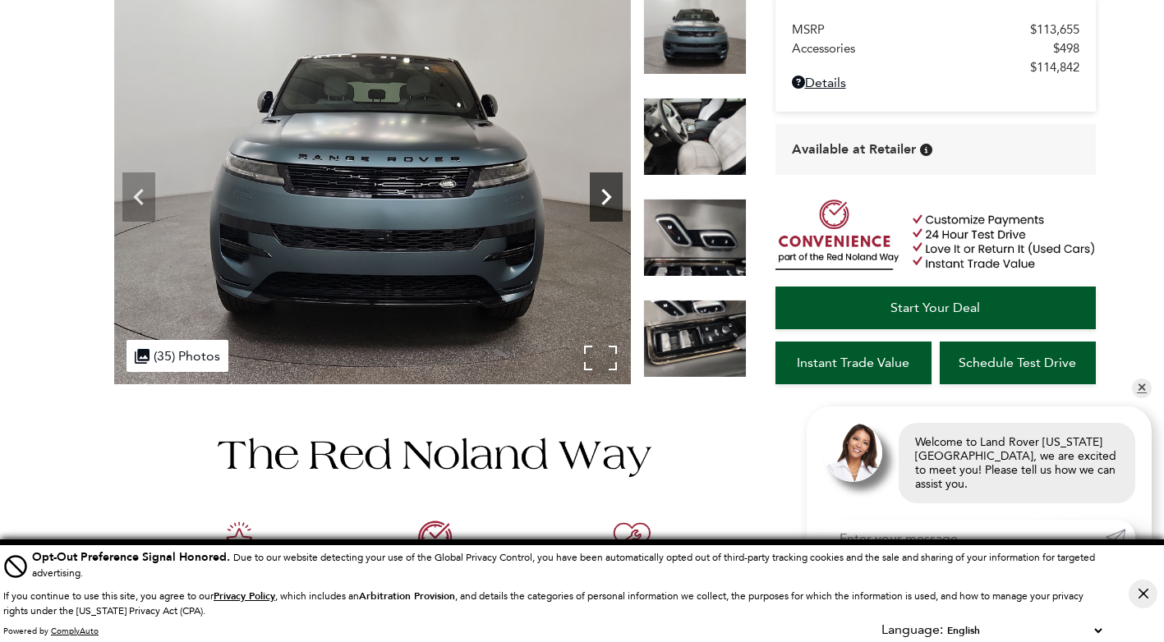
click at [603, 203] on icon "Next" at bounding box center [606, 197] width 10 height 16
